Goal: Task Accomplishment & Management: Use online tool/utility

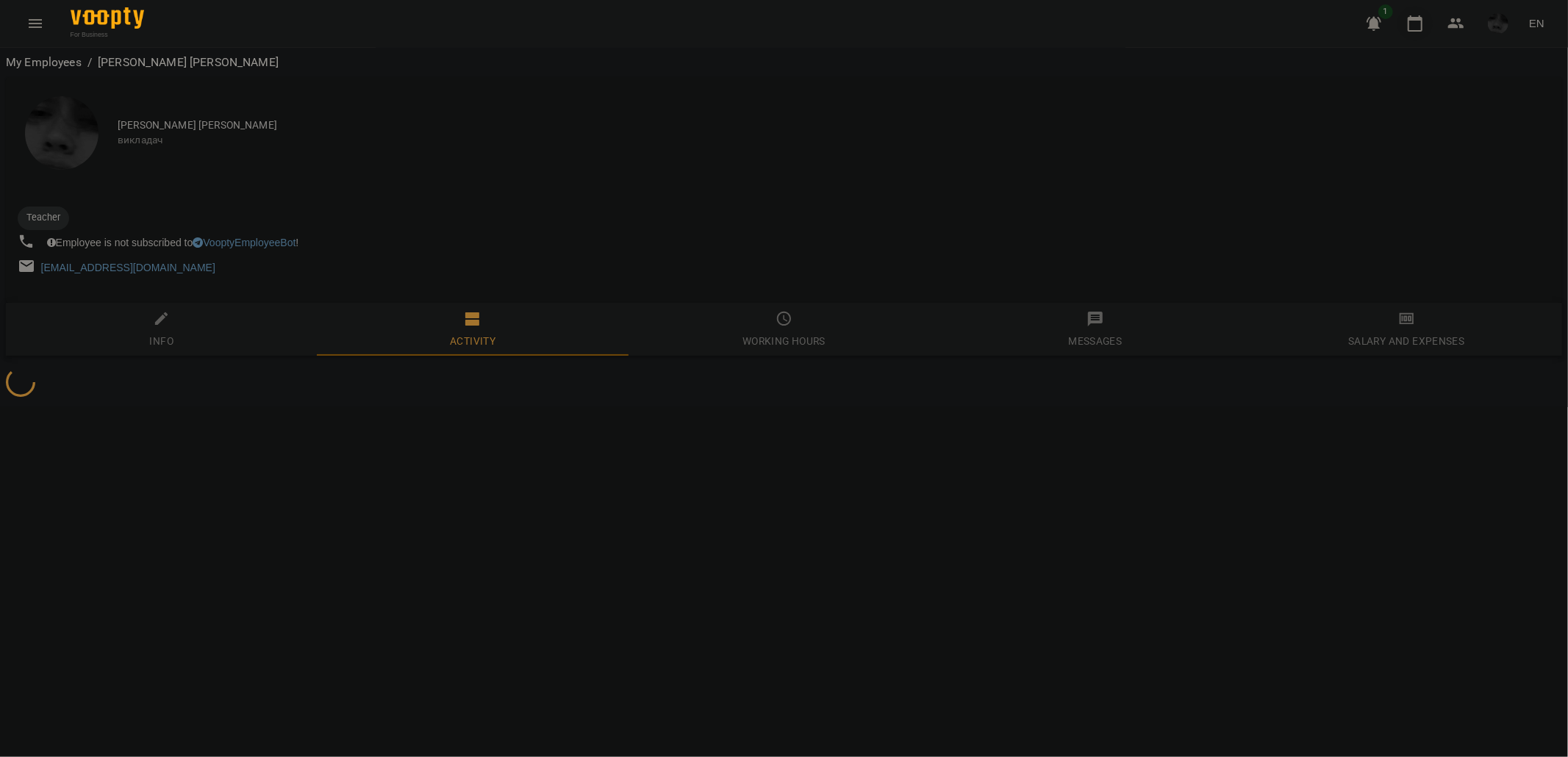
click at [1408, 19] on icon "button" at bounding box center [1415, 23] width 18 height 18
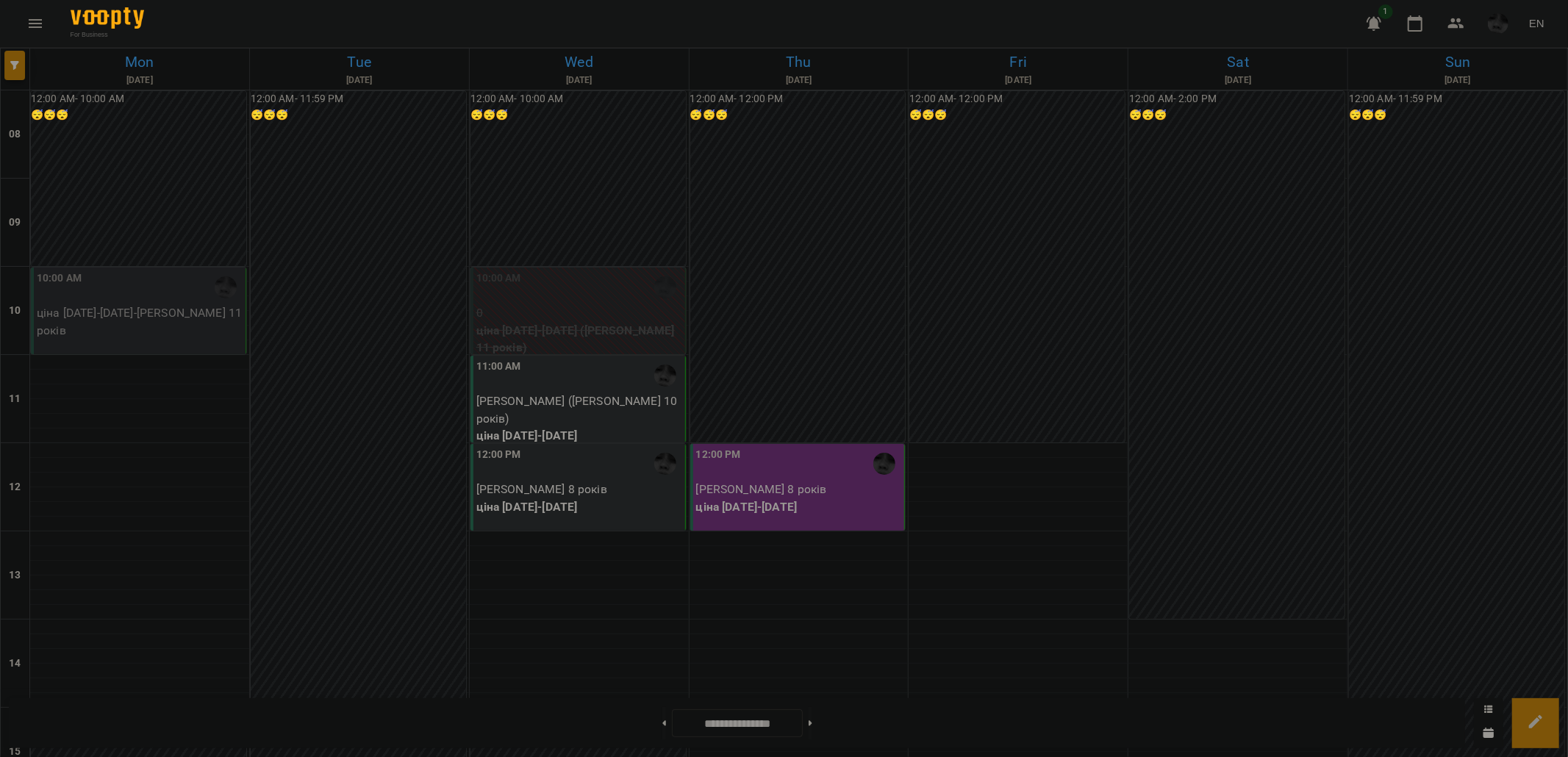
scroll to position [571, 0]
click at [813, 724] on button at bounding box center [810, 724] width 3 height 32
type input "**********"
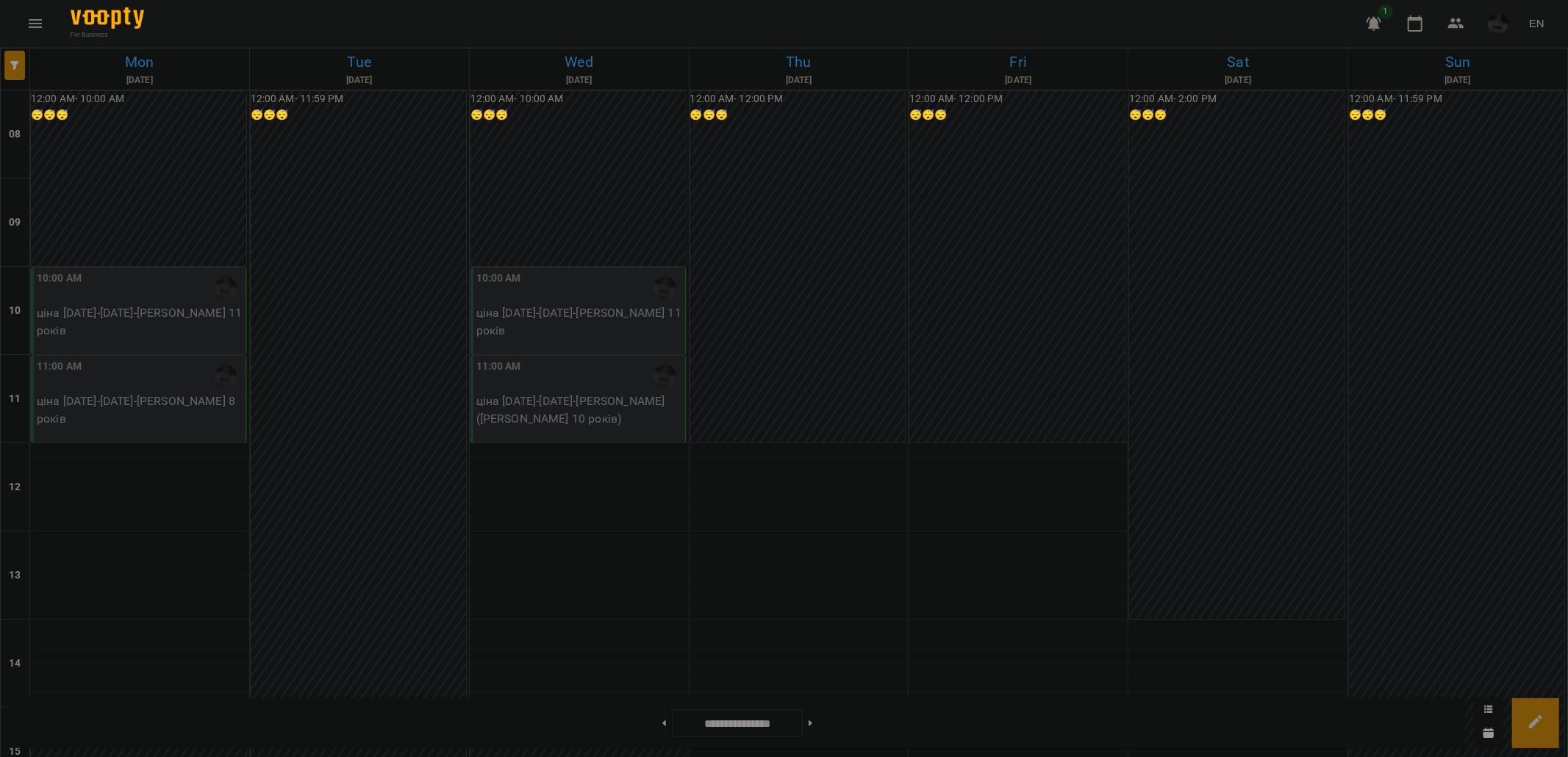
scroll to position [653, 0]
drag, startPoint x: 800, startPoint y: 461, endPoint x: 772, endPoint y: 460, distance: 28.0
drag, startPoint x: 671, startPoint y: 22, endPoint x: 675, endPoint y: 6, distance: 16.5
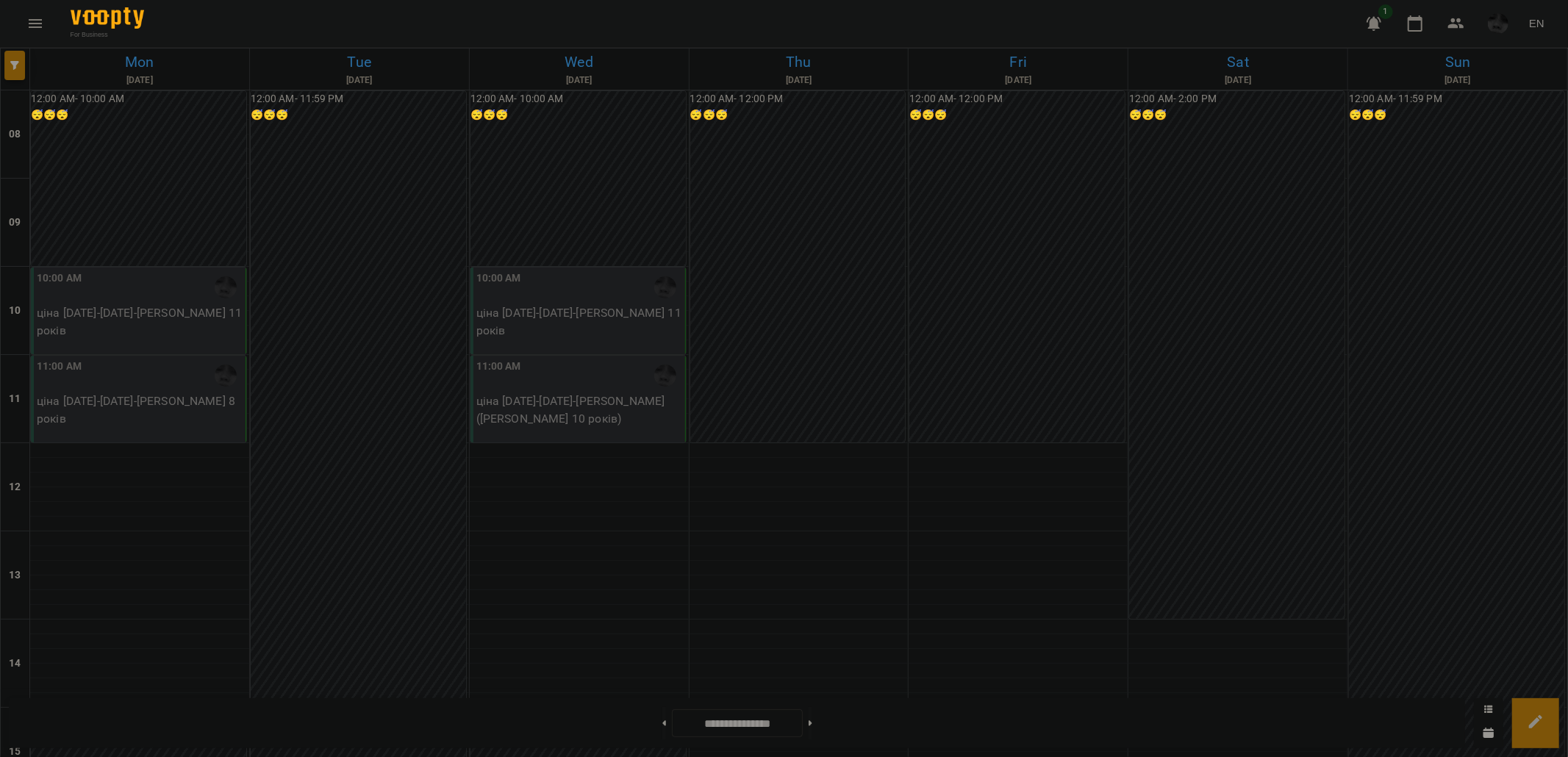
click at [671, 20] on div "For Business 1 EN" at bounding box center [784, 23] width 1568 height 47
click at [1125, 13] on div "For Business 1 EN" at bounding box center [784, 23] width 1568 height 47
